Goal: Task Accomplishment & Management: Manage account settings

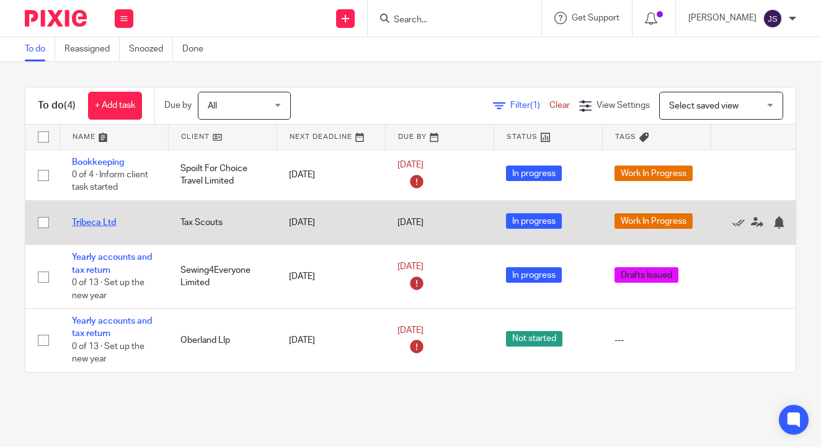
click at [107, 221] on link "Tribeca Ltd" at bounding box center [94, 222] width 44 height 9
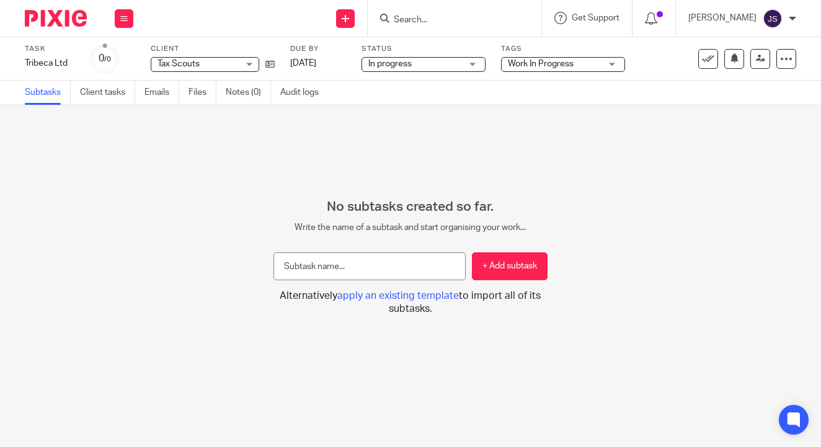
click at [465, 60] on div "In progress In progress" at bounding box center [424, 64] width 124 height 15
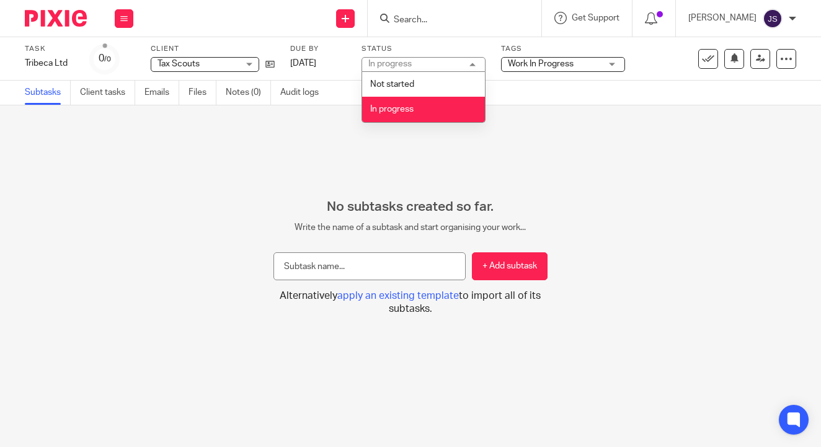
click at [531, 60] on span "Work In Progress" at bounding box center [541, 64] width 66 height 9
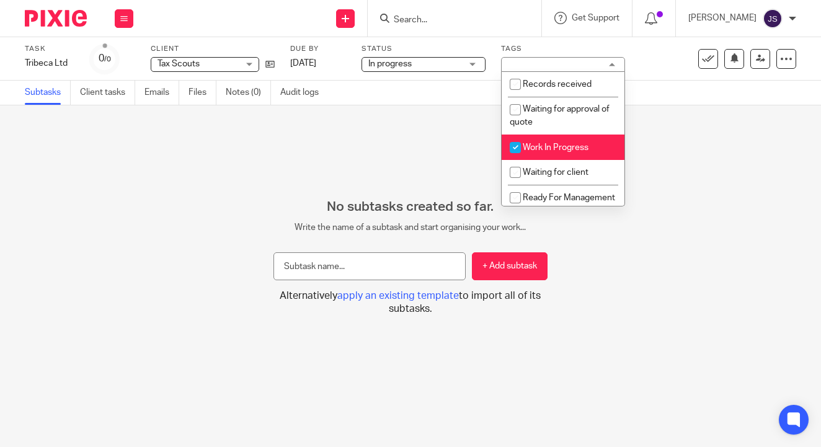
click at [530, 151] on span "Work In Progress" at bounding box center [556, 147] width 66 height 9
checkbox input "false"
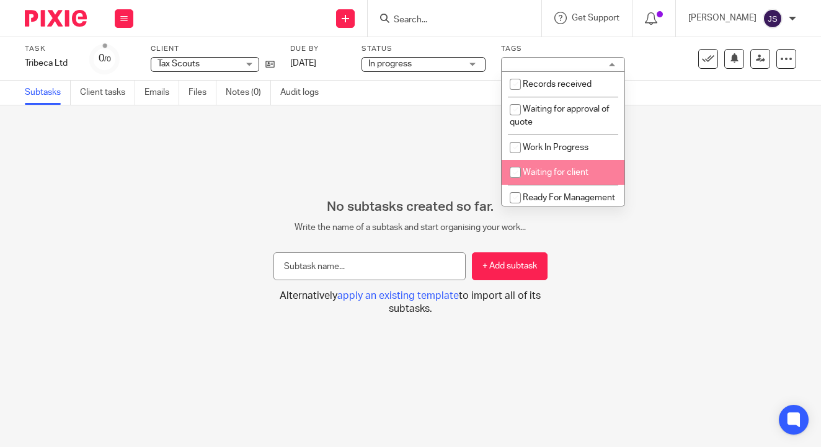
click at [545, 198] on span "Ready For Management Review" at bounding box center [562, 205] width 105 height 22
checkbox input "true"
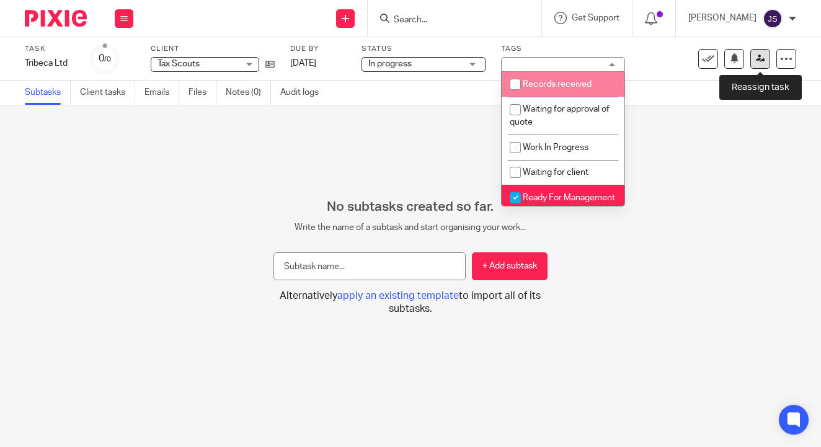
click at [752, 59] on link at bounding box center [761, 59] width 20 height 20
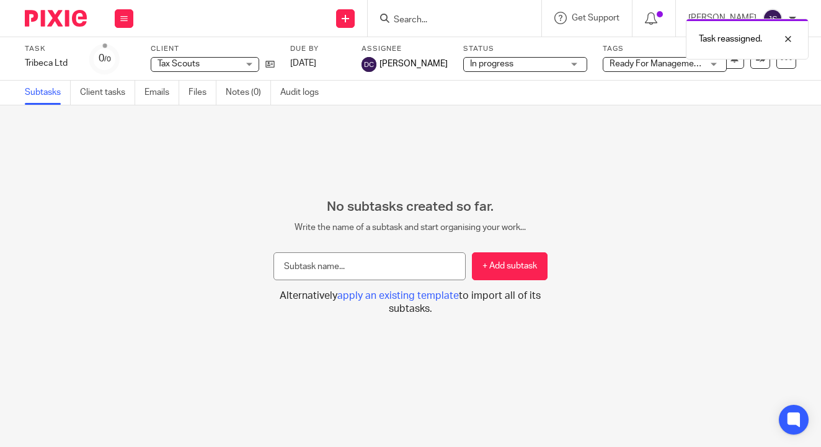
click at [45, 20] on img at bounding box center [56, 18] width 62 height 17
